Goal: Task Accomplishment & Management: Complete application form

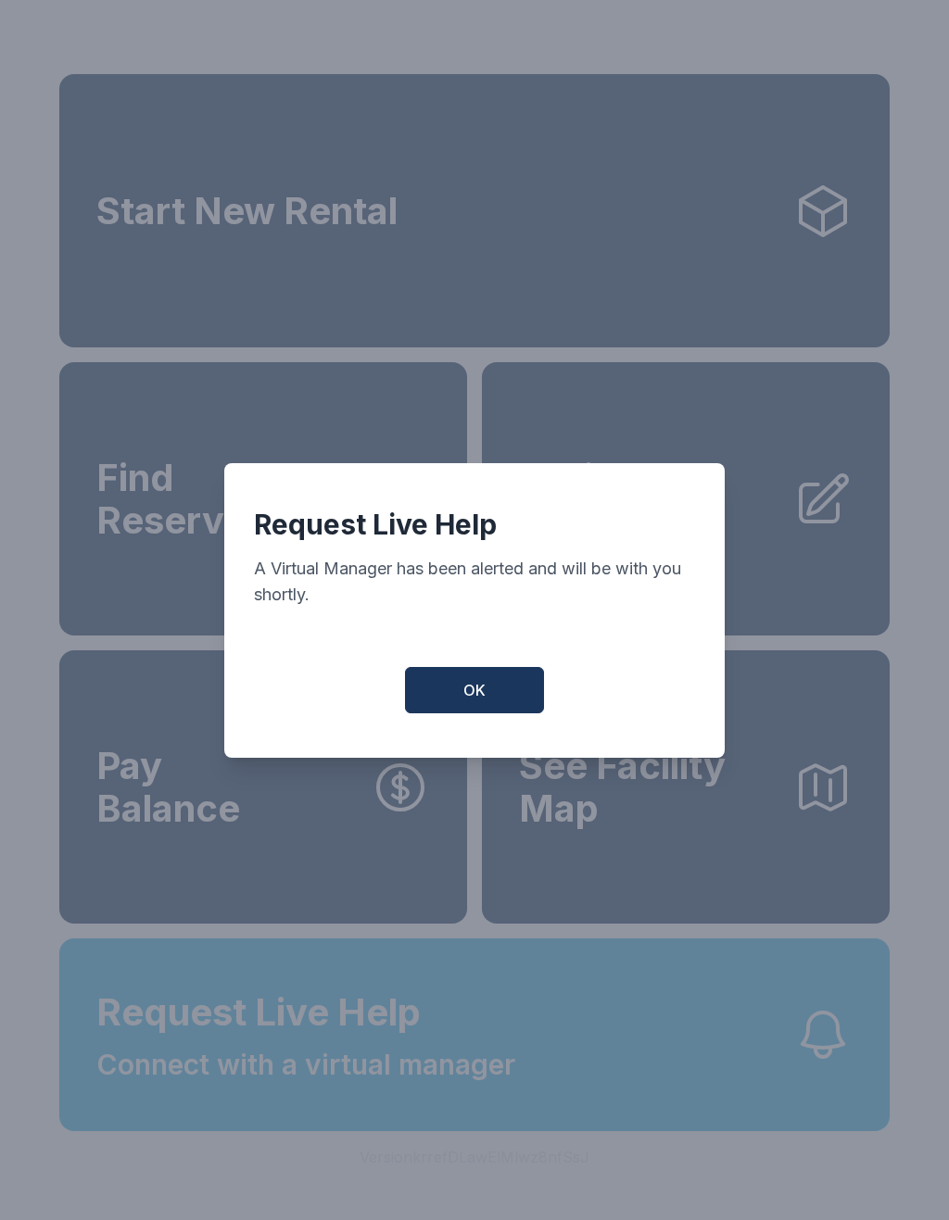
click at [476, 713] on button "OK" at bounding box center [474, 690] width 139 height 46
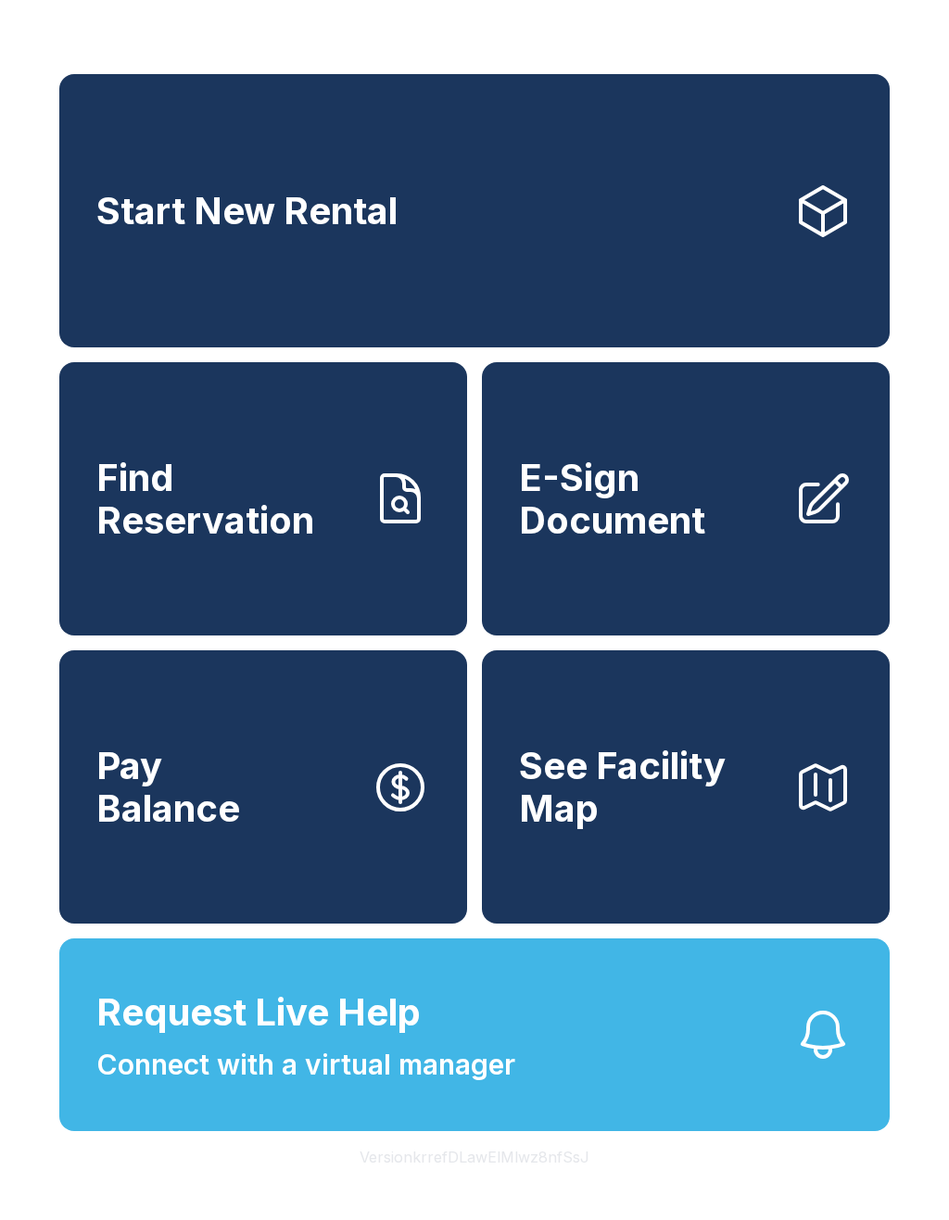
click at [444, 1086] on span "Connect with a virtual manager" at bounding box center [305, 1065] width 419 height 42
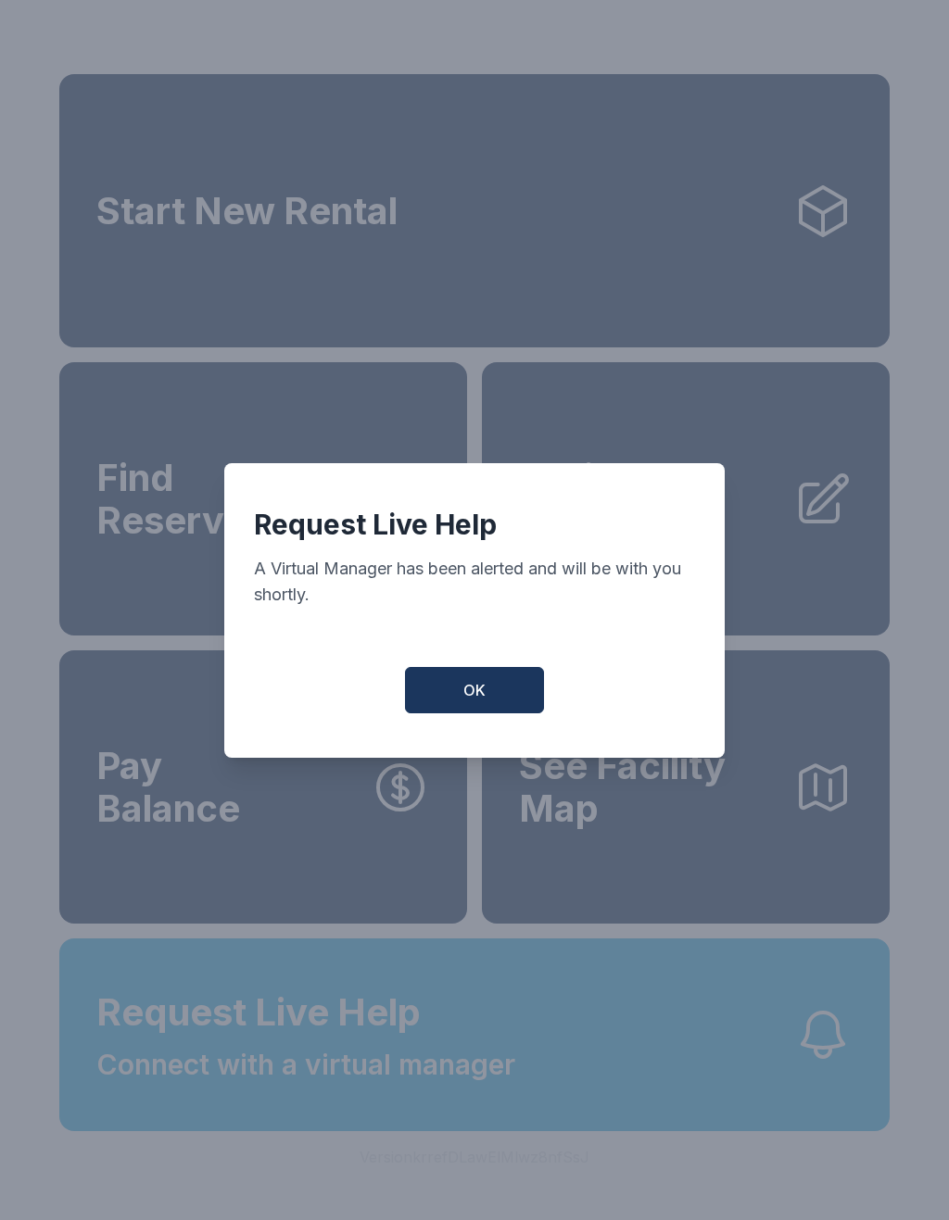
click at [484, 687] on button "OK" at bounding box center [474, 690] width 139 height 46
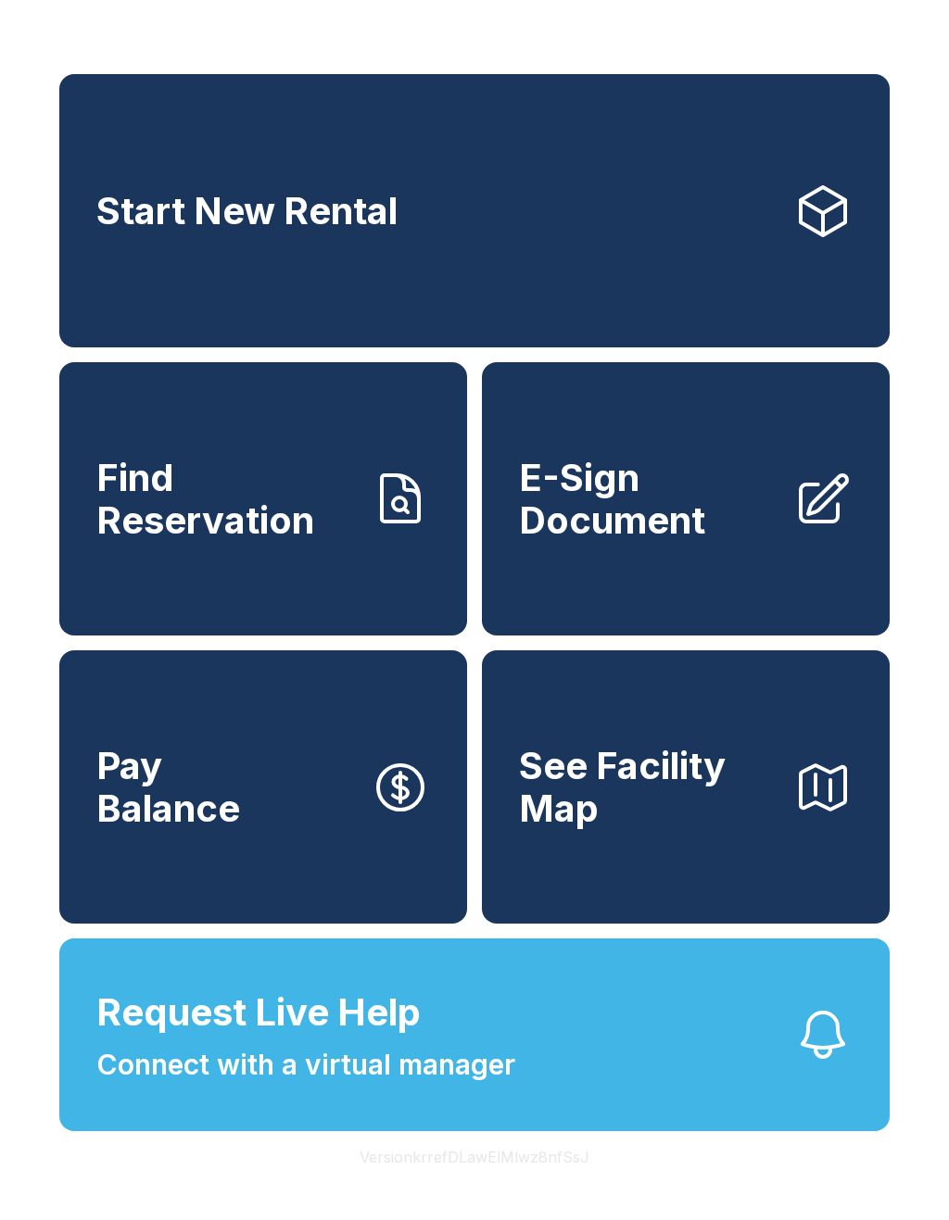
click at [325, 874] on button "Pay Balance" at bounding box center [263, 786] width 408 height 273
click at [786, 545] on link "E-Sign Document" at bounding box center [686, 498] width 408 height 273
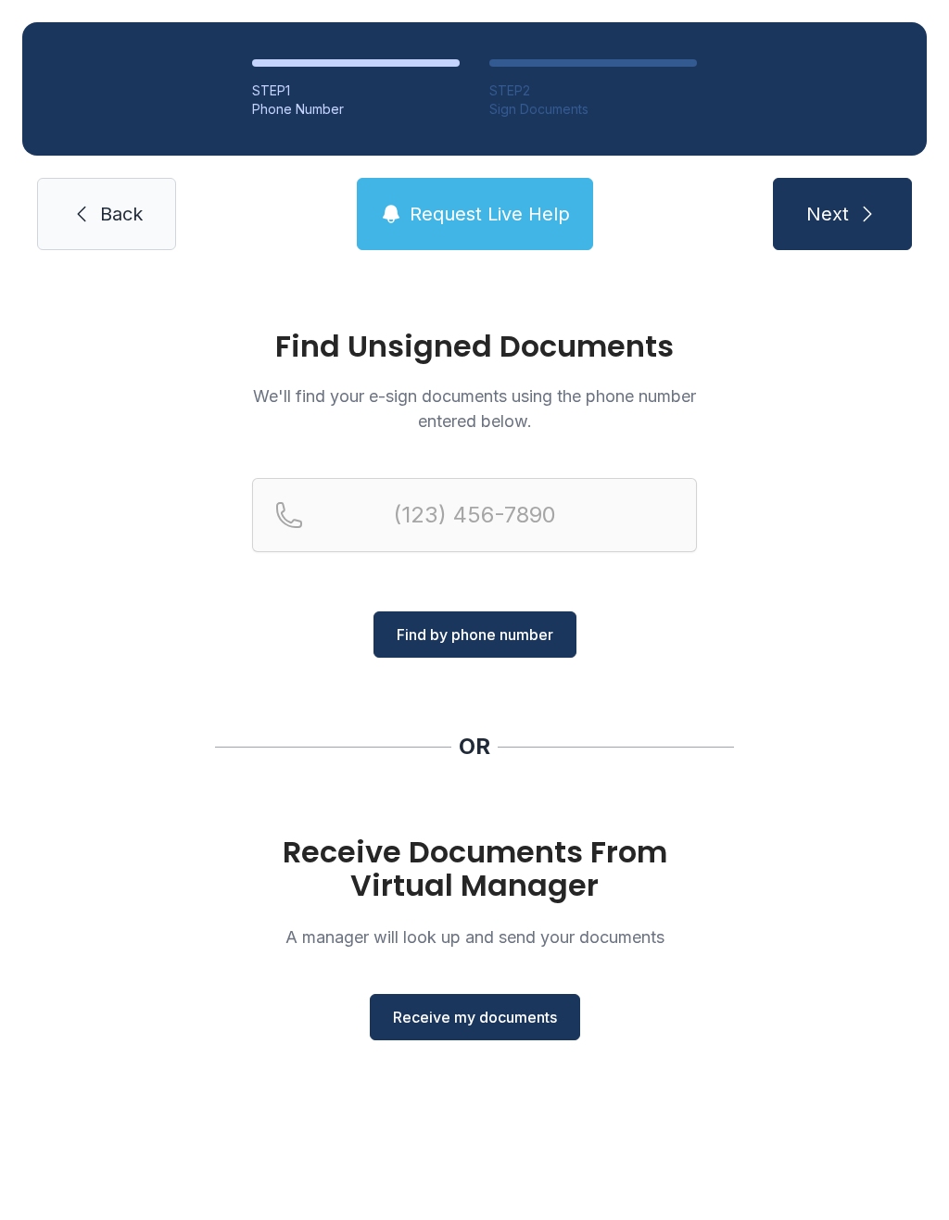
click at [472, 1029] on button "Receive my documents" at bounding box center [475, 1017] width 210 height 46
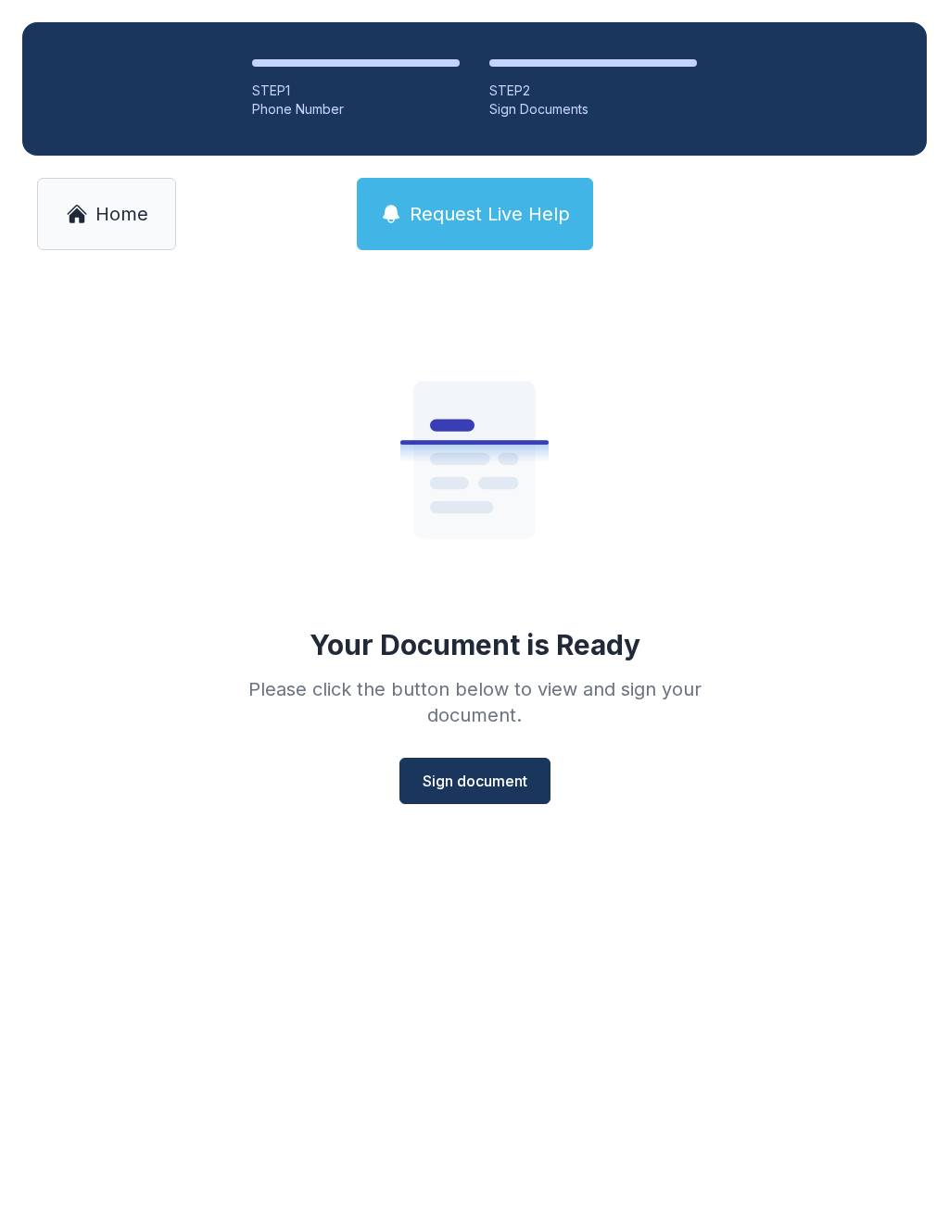
click at [495, 780] on span "Sign document" at bounding box center [474, 781] width 105 height 22
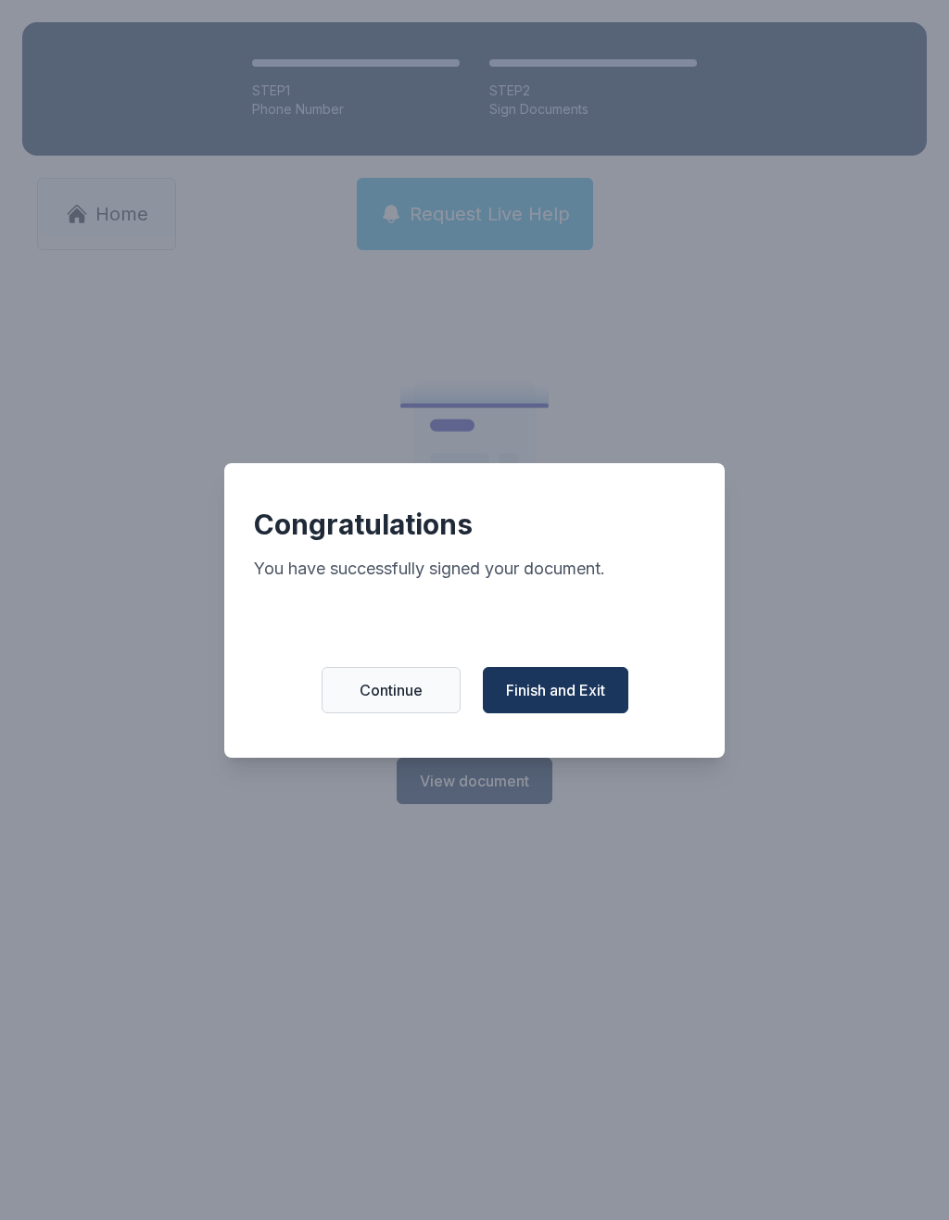
click at [555, 712] on button "Finish and Exit" at bounding box center [555, 690] width 145 height 46
